Goal: Task Accomplishment & Management: Use online tool/utility

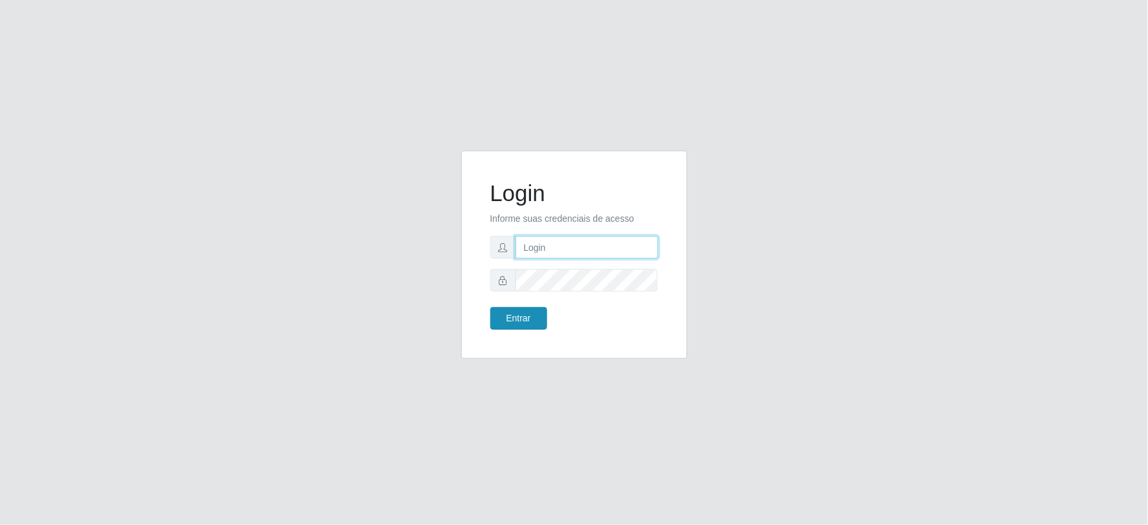
type input "[PERSON_NAME][EMAIL_ADDRESS][PERSON_NAME][DOMAIN_NAME]"
click at [536, 325] on button "Entrar" at bounding box center [518, 318] width 57 height 23
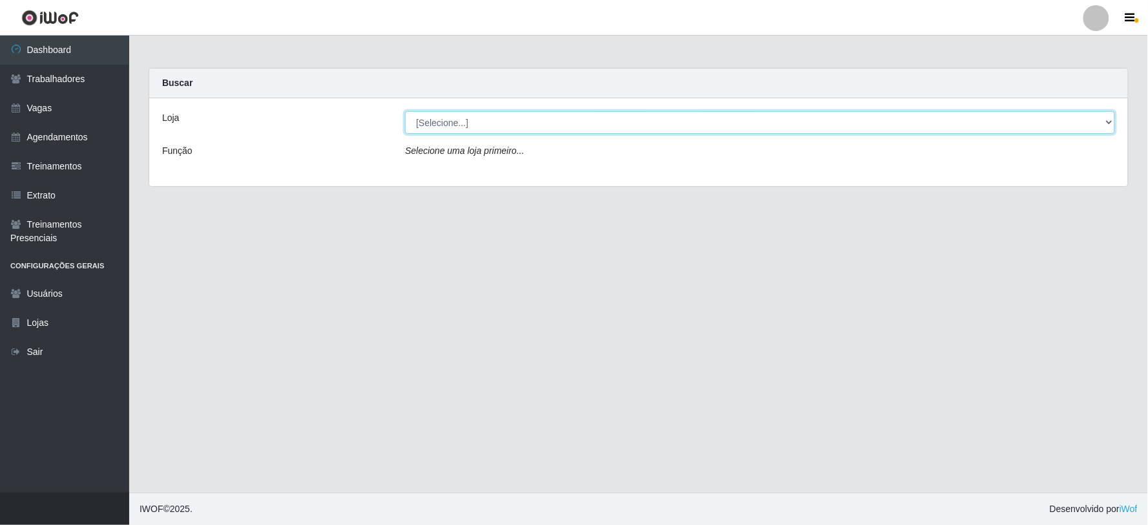
click at [584, 116] on select "[Selecione...] SuperFácil Atacado - Vale do Sol" at bounding box center [760, 122] width 710 height 23
select select "502"
click at [405, 111] on select "[Selecione...] SuperFácil Atacado - Vale do Sol" at bounding box center [760, 122] width 710 height 23
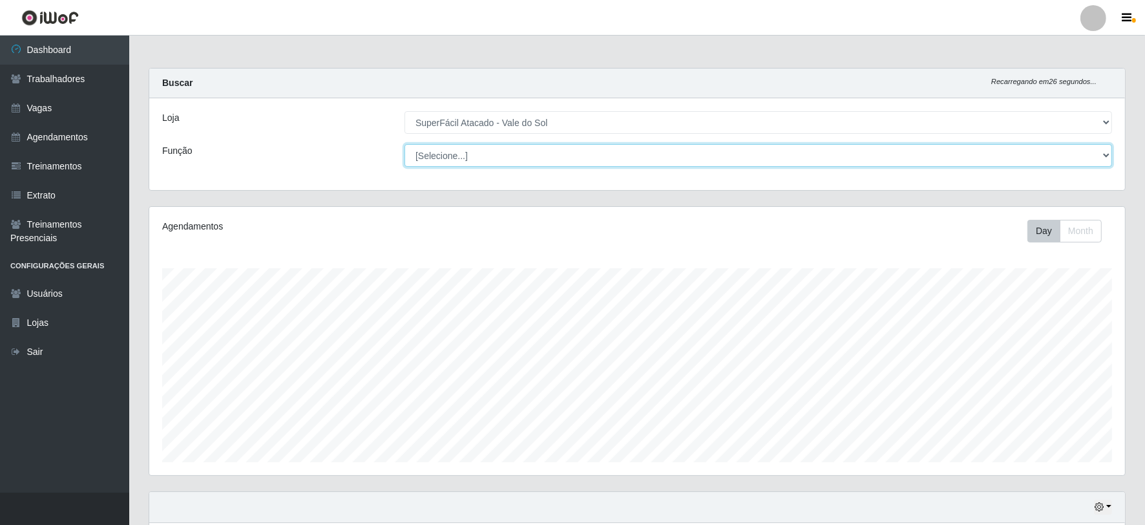
click at [504, 149] on select "[Selecione...] Embalador Embalador + Embalador ++ Operador de Caixa Operador de…" at bounding box center [759, 155] width 708 height 23
select select "22"
click at [405, 144] on select "[Selecione...] Embalador Embalador + Embalador ++ Operador de Caixa Operador de…" at bounding box center [759, 155] width 708 height 23
